Goal: Navigation & Orientation: Find specific page/section

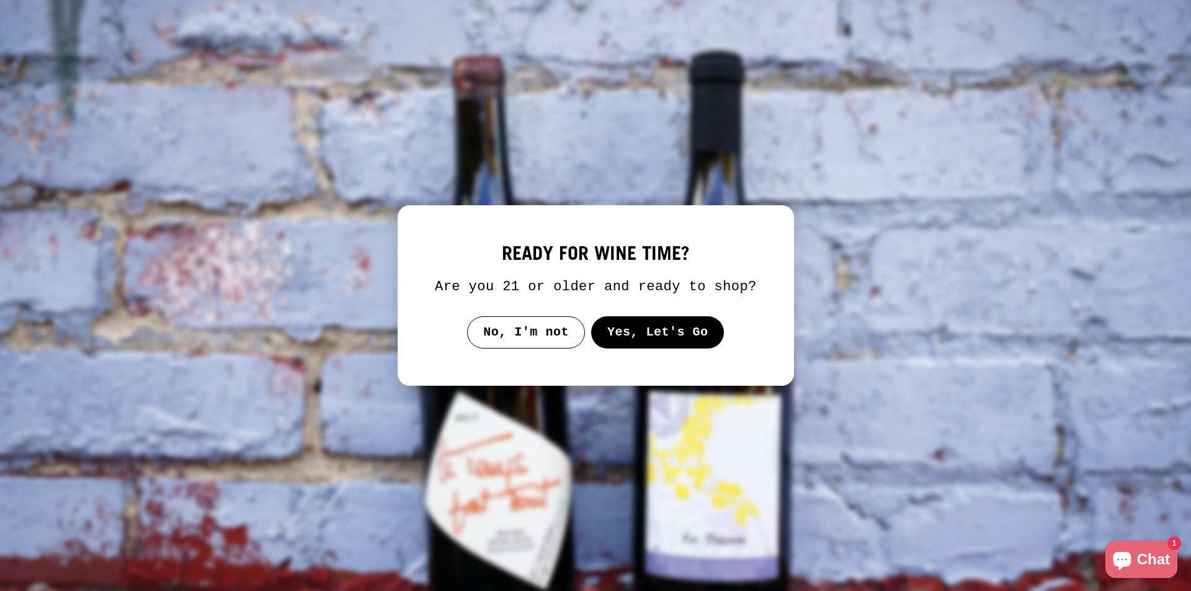
click at [629, 333] on button "Yes, Let's Go" at bounding box center [657, 332] width 133 height 32
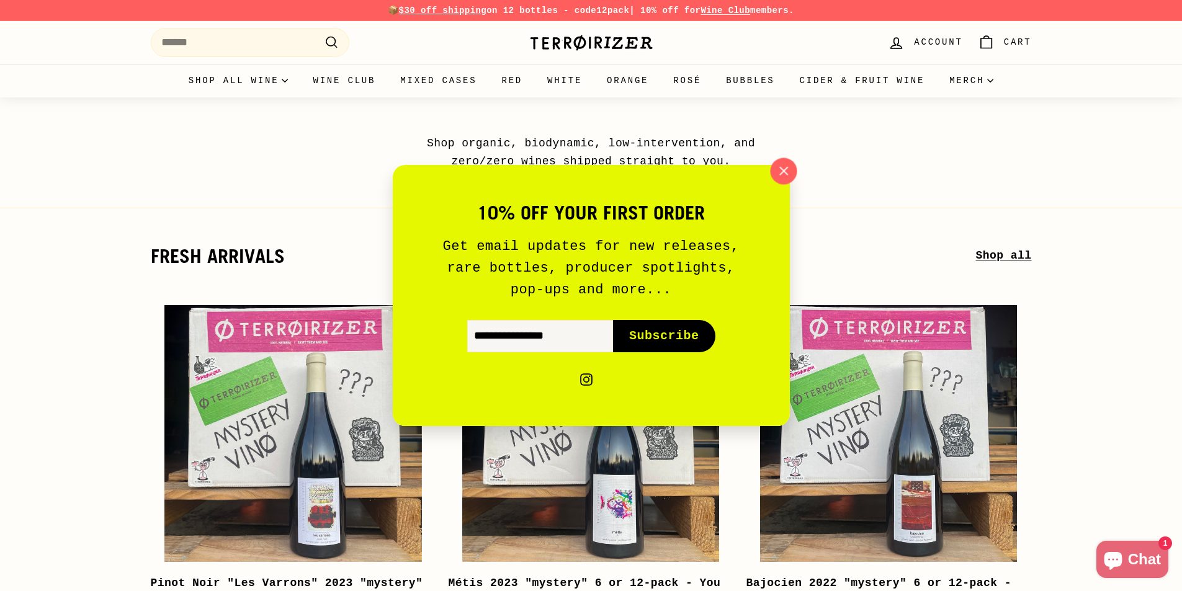
click at [791, 169] on icon "button" at bounding box center [783, 171] width 19 height 19
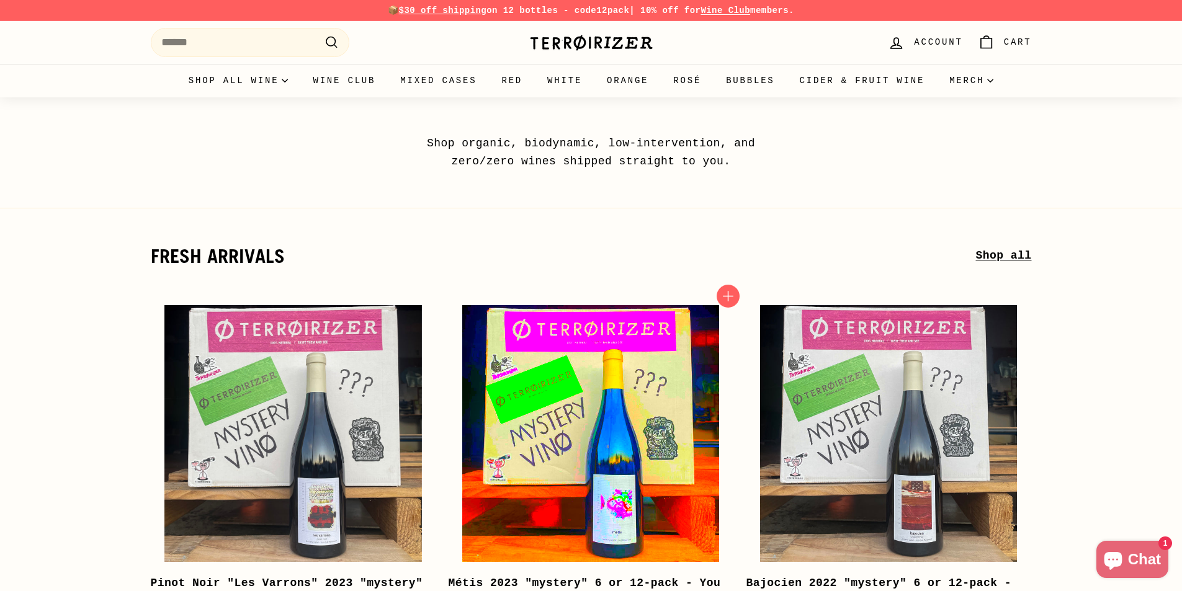
click at [609, 403] on img at bounding box center [590, 433] width 257 height 257
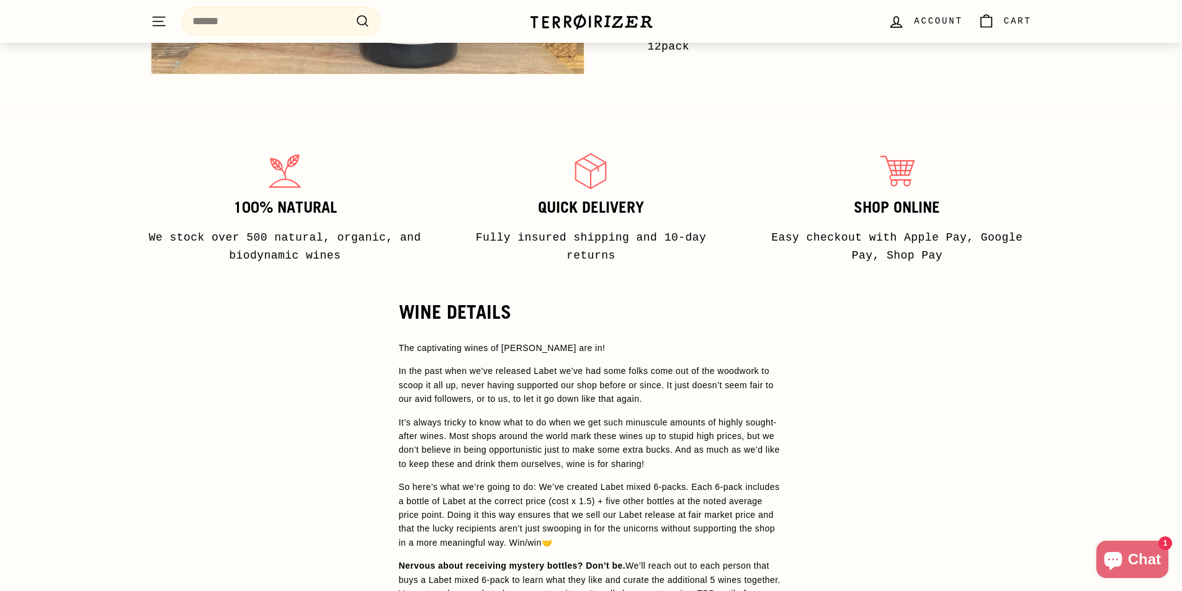
scroll to position [2689, 0]
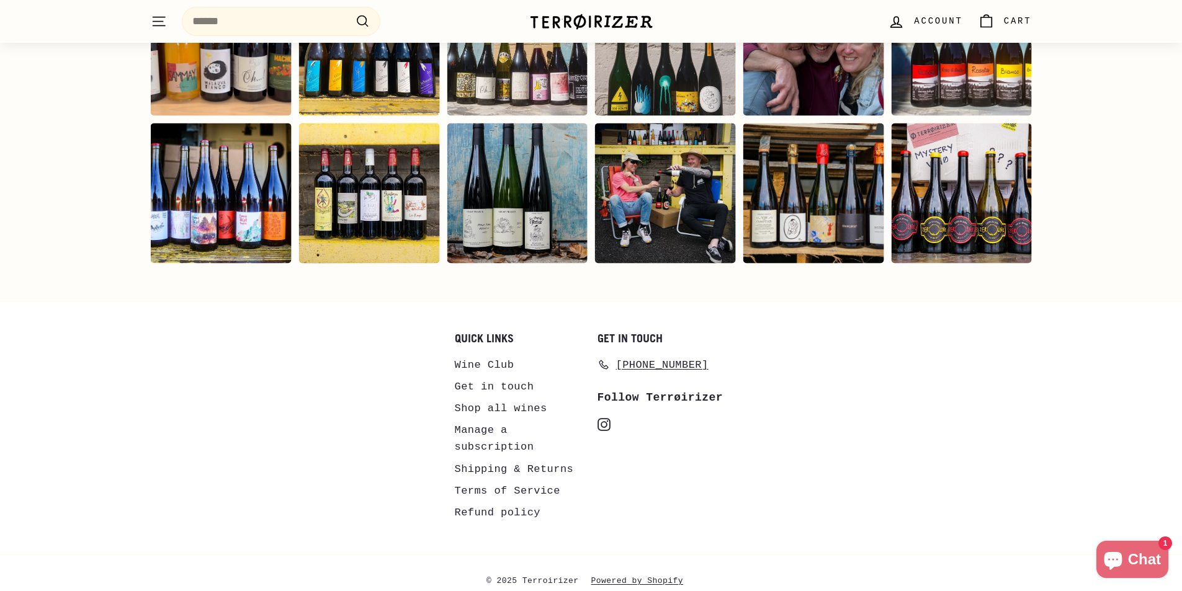
drag, startPoint x: 584, startPoint y: 563, endPoint x: 505, endPoint y: 502, distance: 100.4
click at [527, 574] on span "© 2025 Terroirizer" at bounding box center [539, 582] width 105 height 16
copy span "Terroirizer"
click at [599, 27] on img at bounding box center [591, 21] width 124 height 17
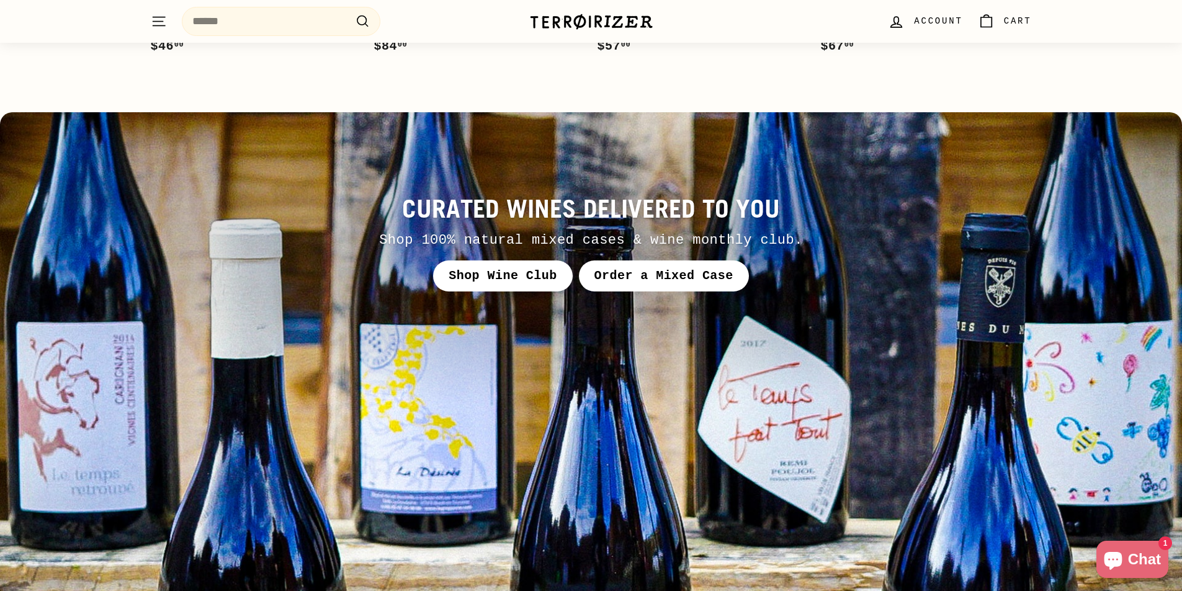
scroll to position [6067, 0]
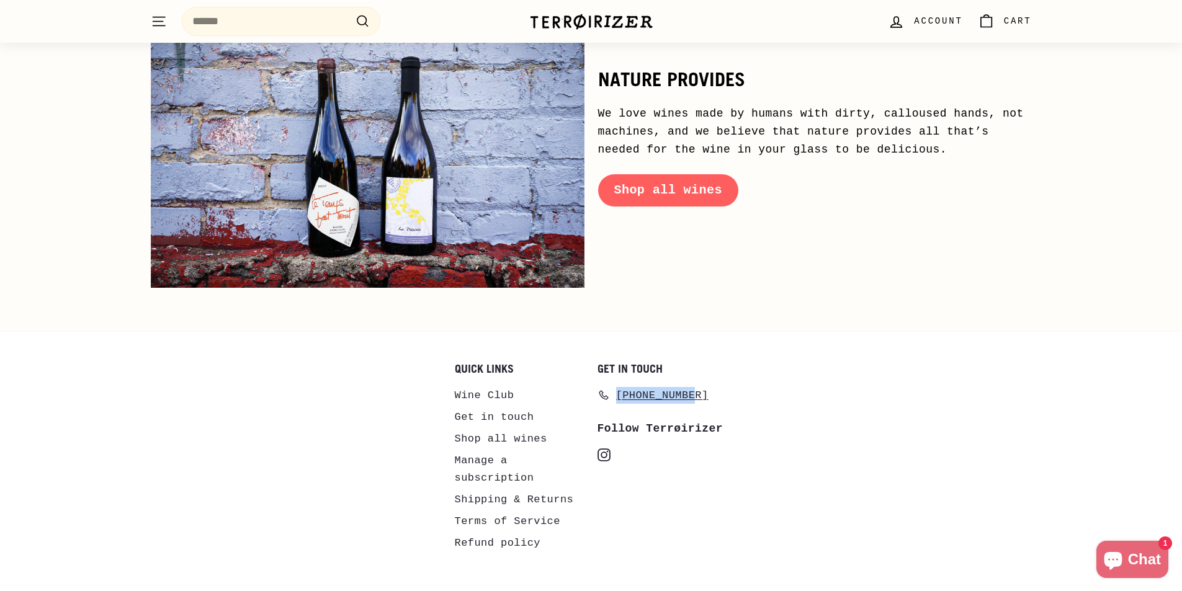
drag, startPoint x: 709, startPoint y: 367, endPoint x: 609, endPoint y: 369, distance: 99.9
click at [609, 385] on li "[PHONE_NUMBER]" at bounding box center [663, 396] width 130 height 23
copy span "[PHONE_NUMBER]"
click at [506, 511] on link "Terms of Service" at bounding box center [507, 522] width 105 height 22
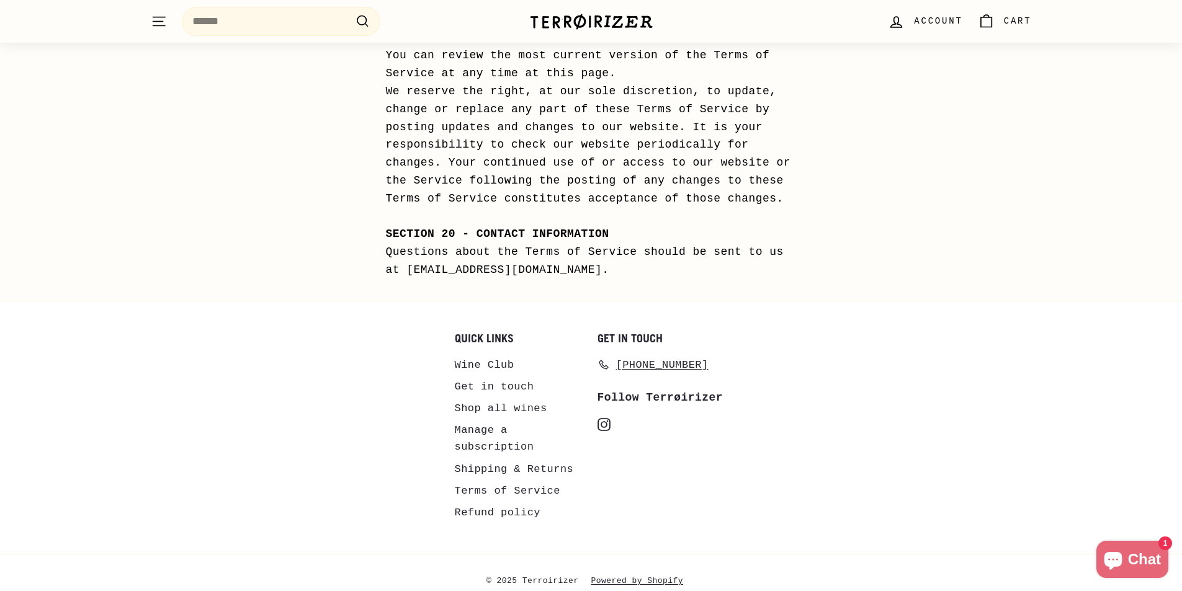
scroll to position [6624, 0]
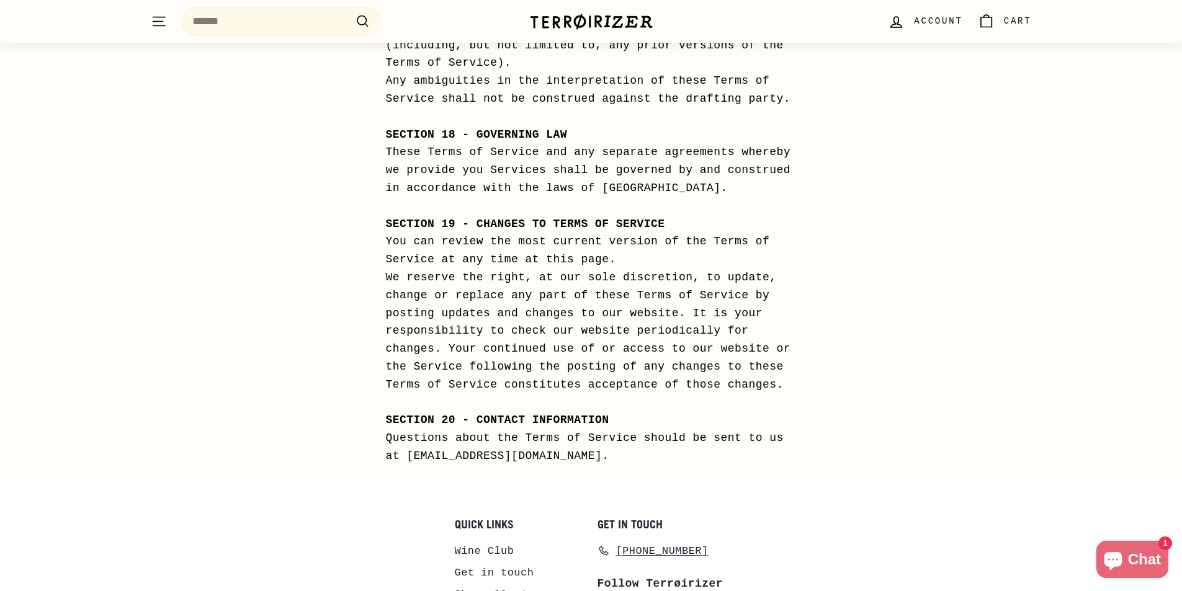
copy div "[EMAIL_ADDRESS][DOMAIN_NAME]"
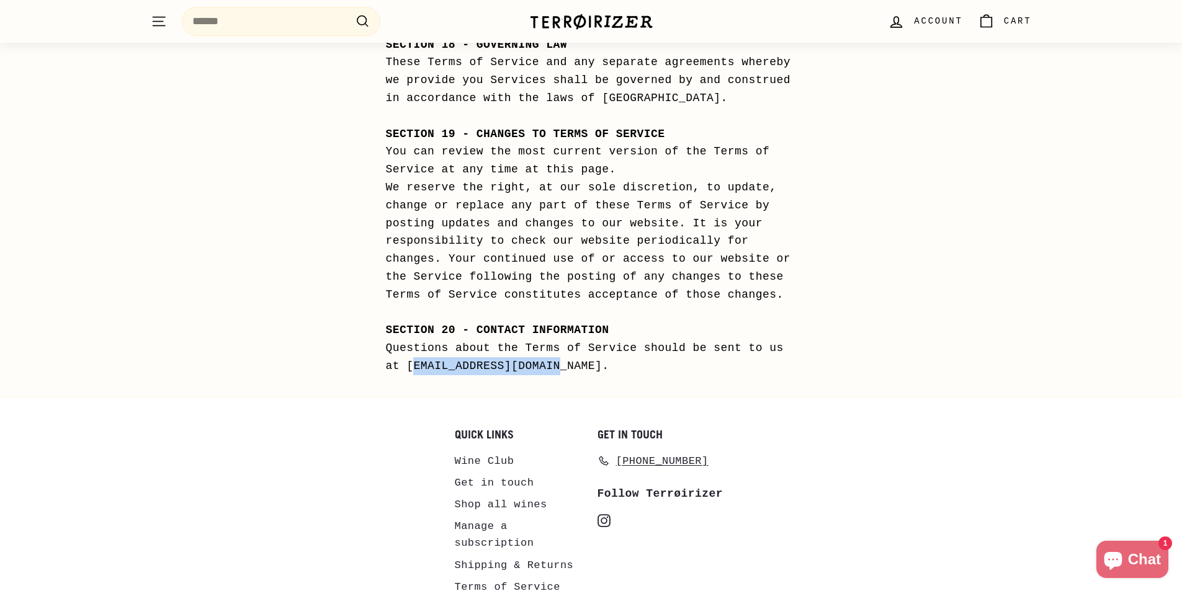
scroll to position [6811, 0]
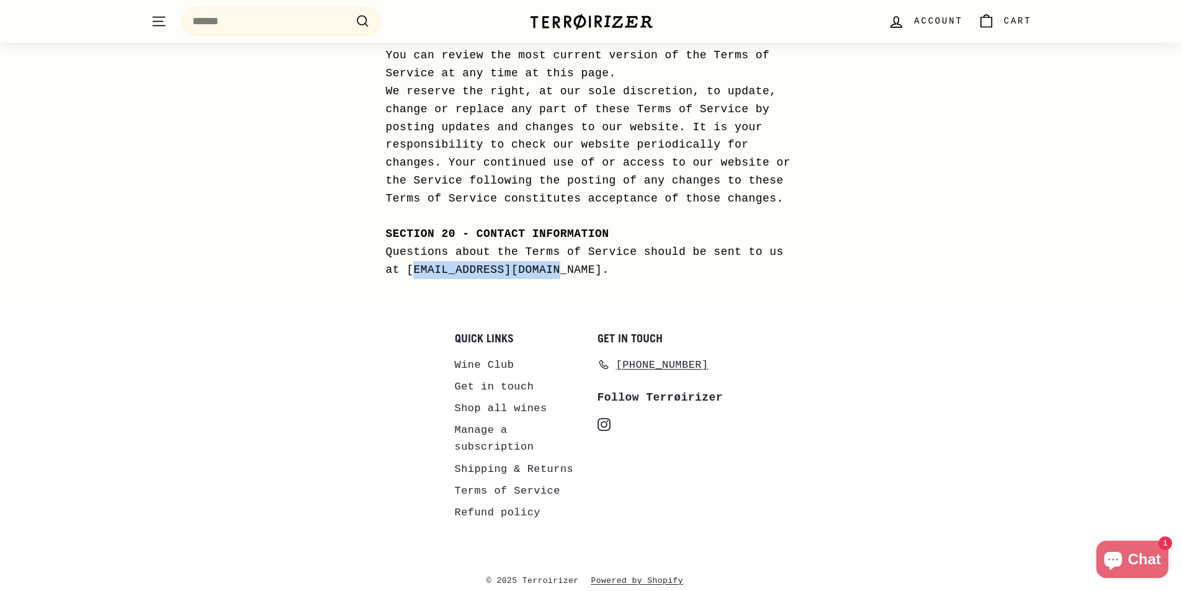
click at [496, 480] on link "Terms of Service" at bounding box center [507, 491] width 105 height 22
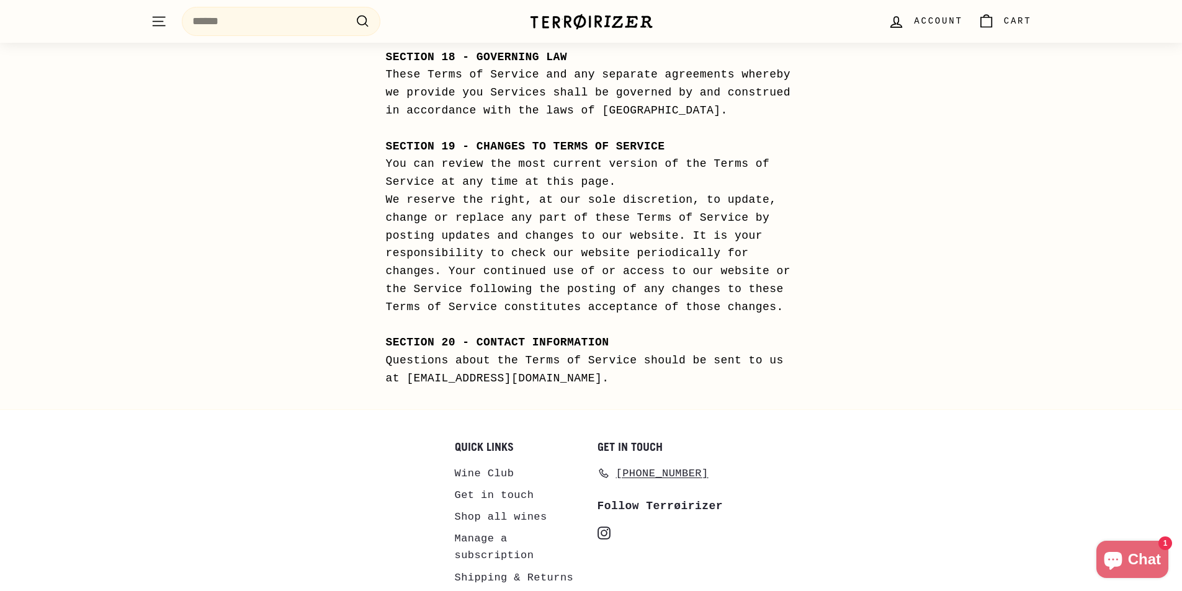
scroll to position [6811, 0]
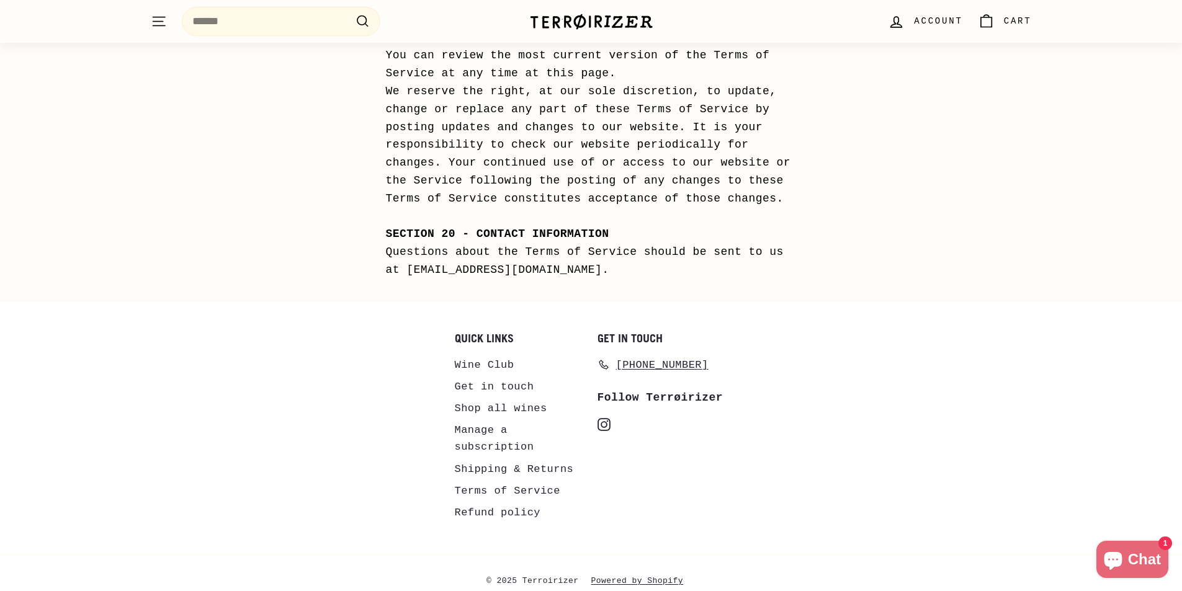
click at [554, 22] on img at bounding box center [591, 21] width 124 height 17
